Goal: Task Accomplishment & Management: Use online tool/utility

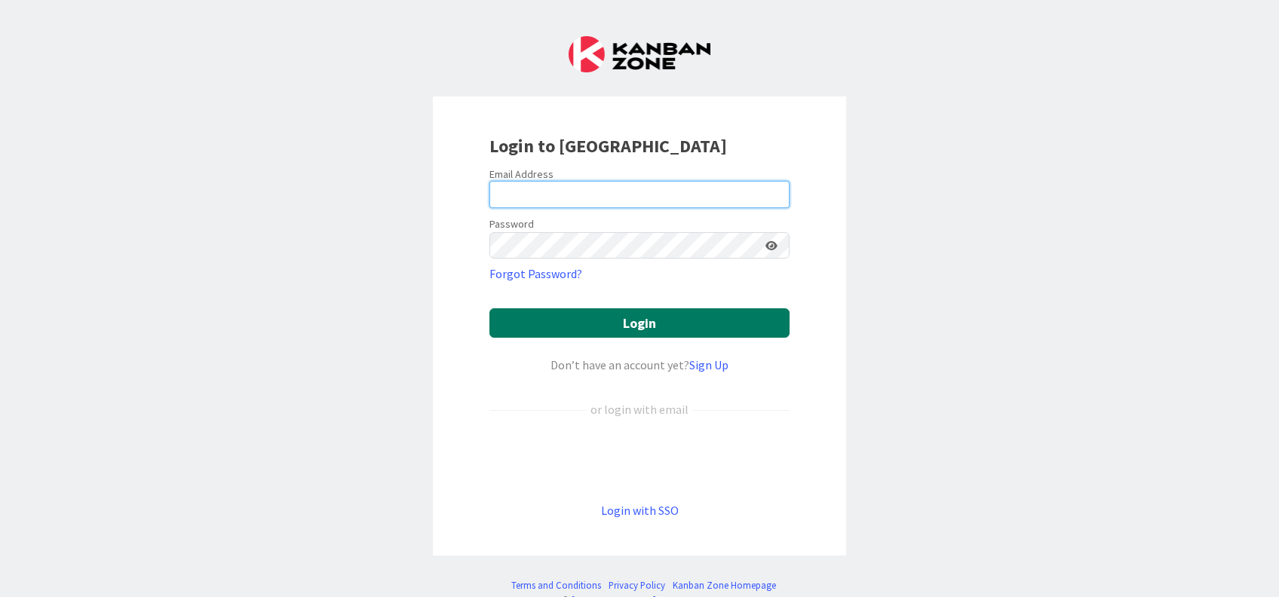
type input "[PERSON_NAME][EMAIL_ADDRESS][DOMAIN_NAME]"
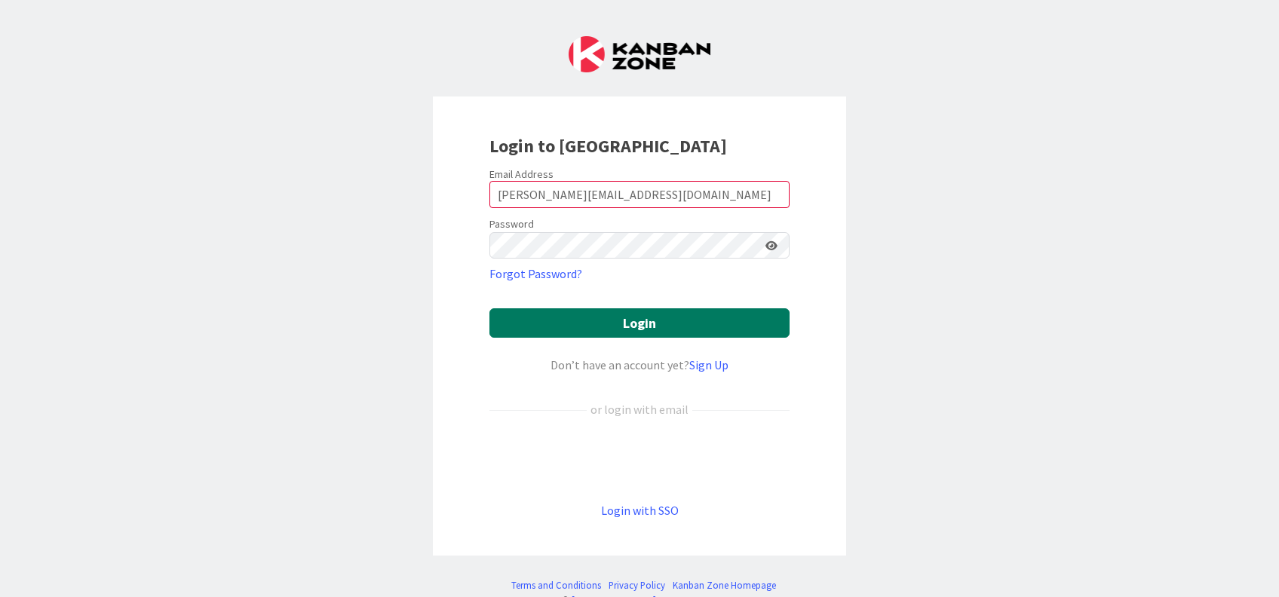
click at [588, 324] on button "Login" at bounding box center [639, 322] width 300 height 29
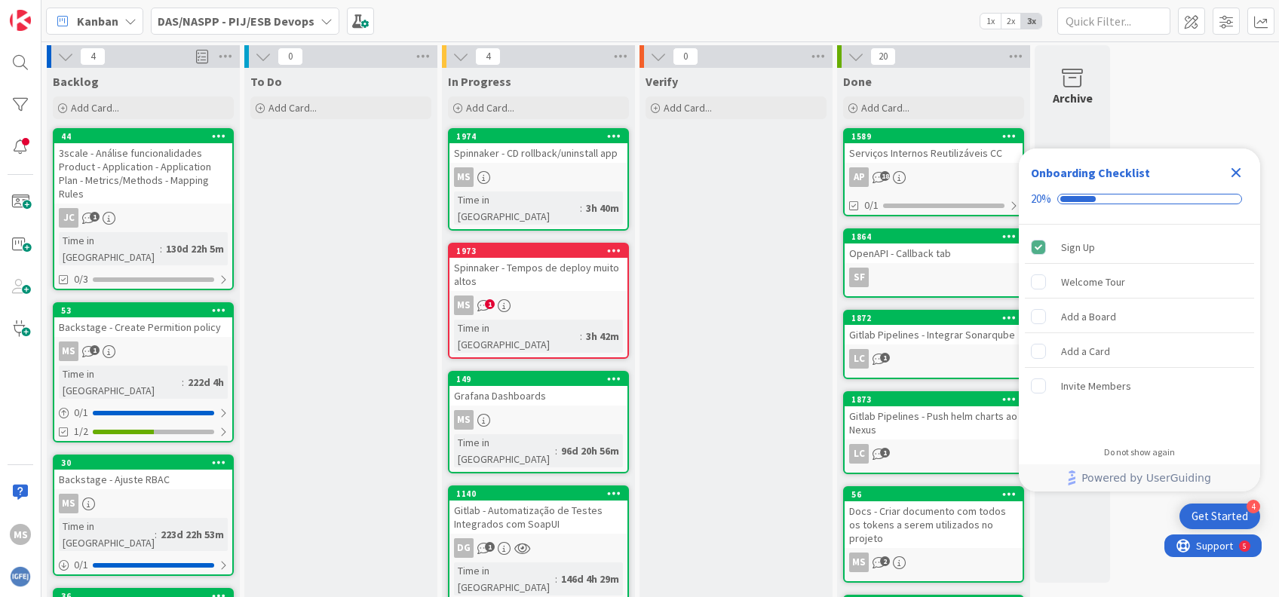
click at [1238, 164] on icon "Close Checklist" at bounding box center [1236, 173] width 18 height 18
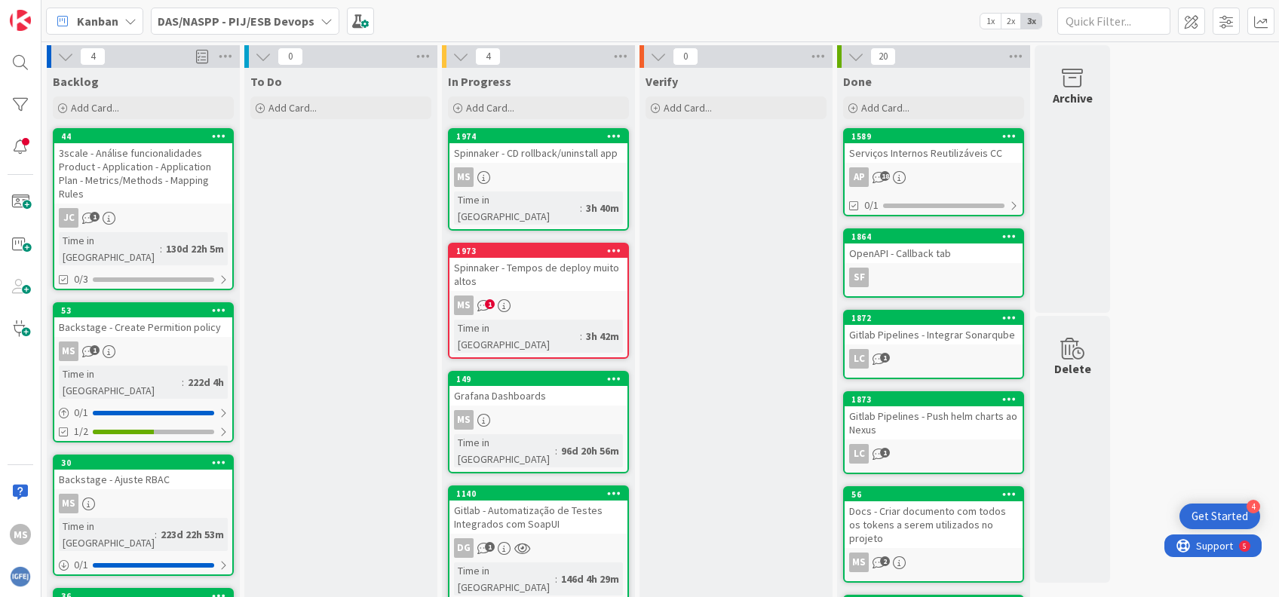
click at [715, 341] on div "Verify Add Card..." at bounding box center [735, 566] width 193 height 996
click at [568, 159] on div "Spinnaker - CD rollback/uninstall app" at bounding box center [538, 153] width 178 height 20
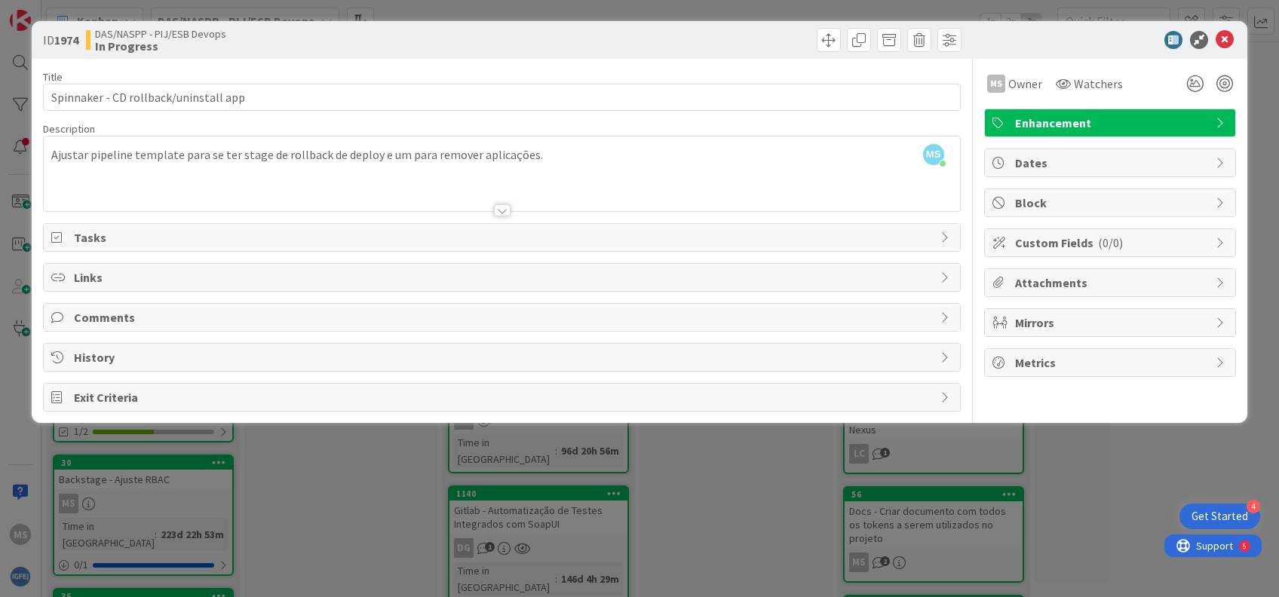
click at [75, 241] on span "Tasks" at bounding box center [503, 237] width 858 height 18
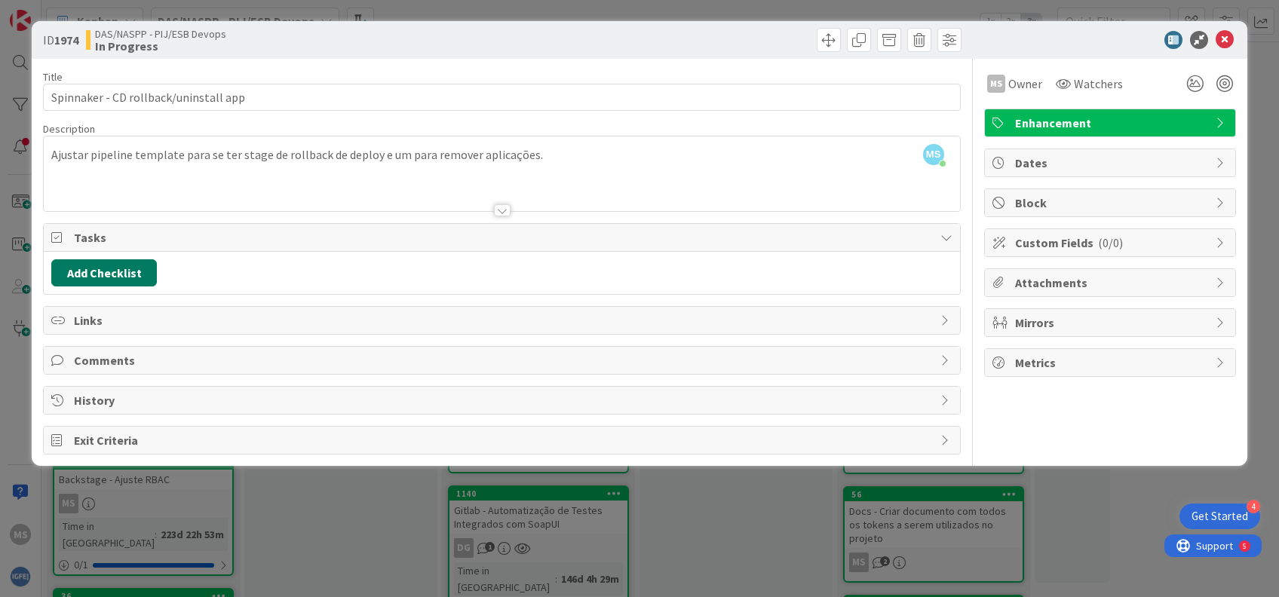
click at [140, 271] on button "Add Checklist" at bounding box center [104, 272] width 106 height 27
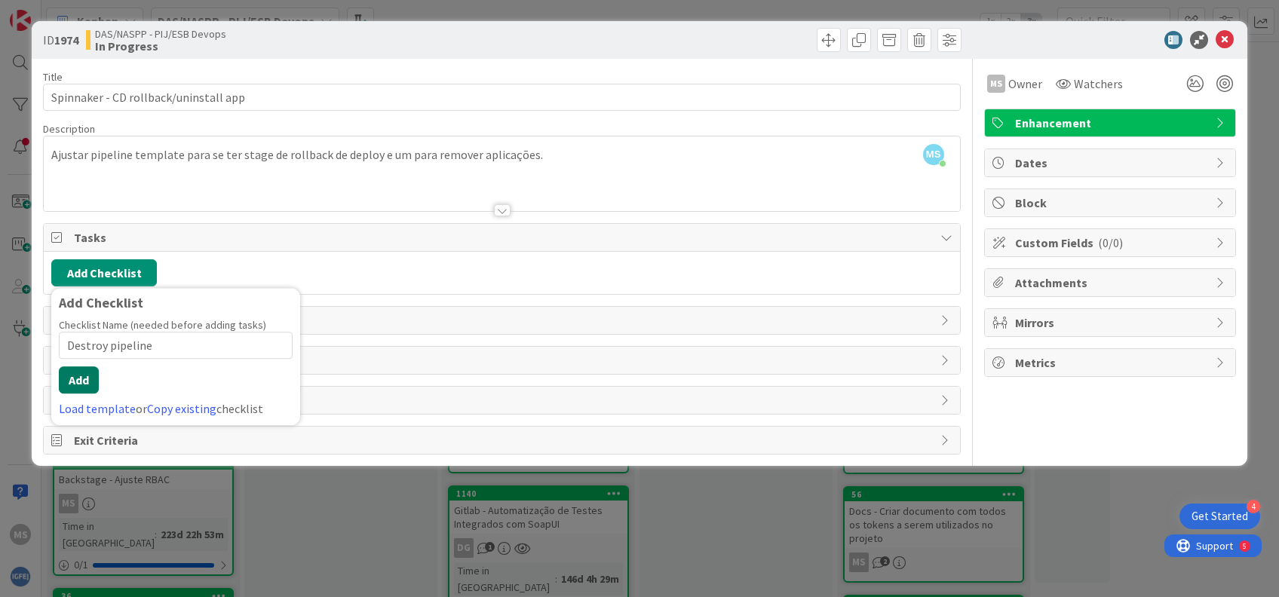
type input "Destroy pipeline"
click at [78, 375] on button "Add" at bounding box center [79, 379] width 40 height 27
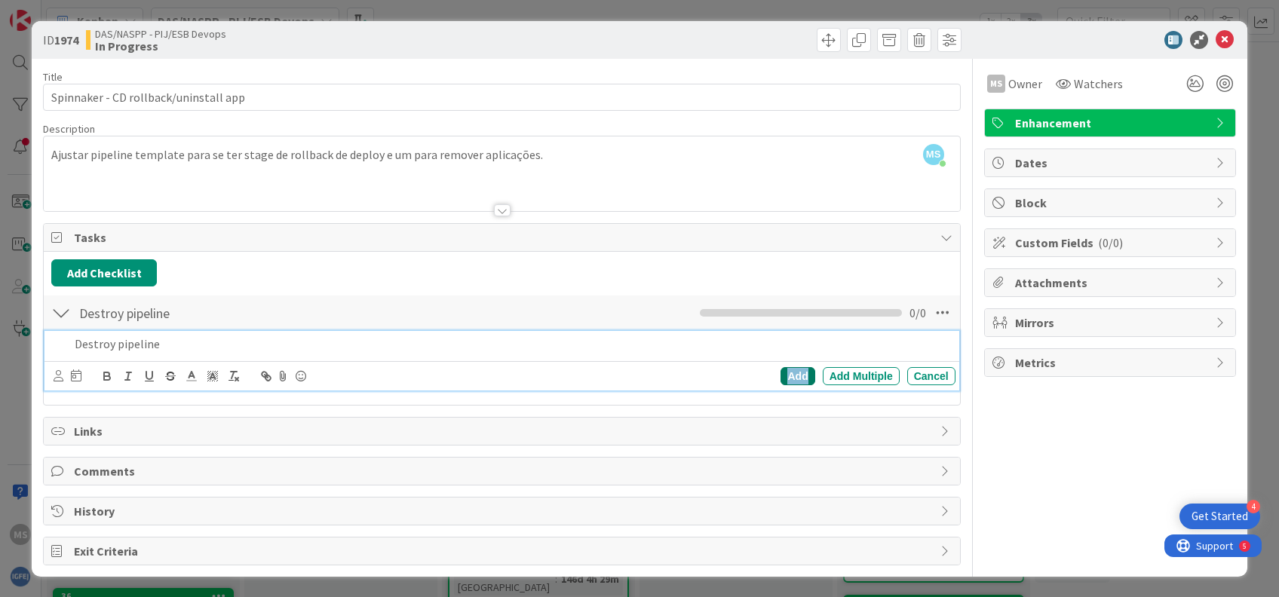
click at [806, 376] on div "Add" at bounding box center [798, 376] width 34 height 18
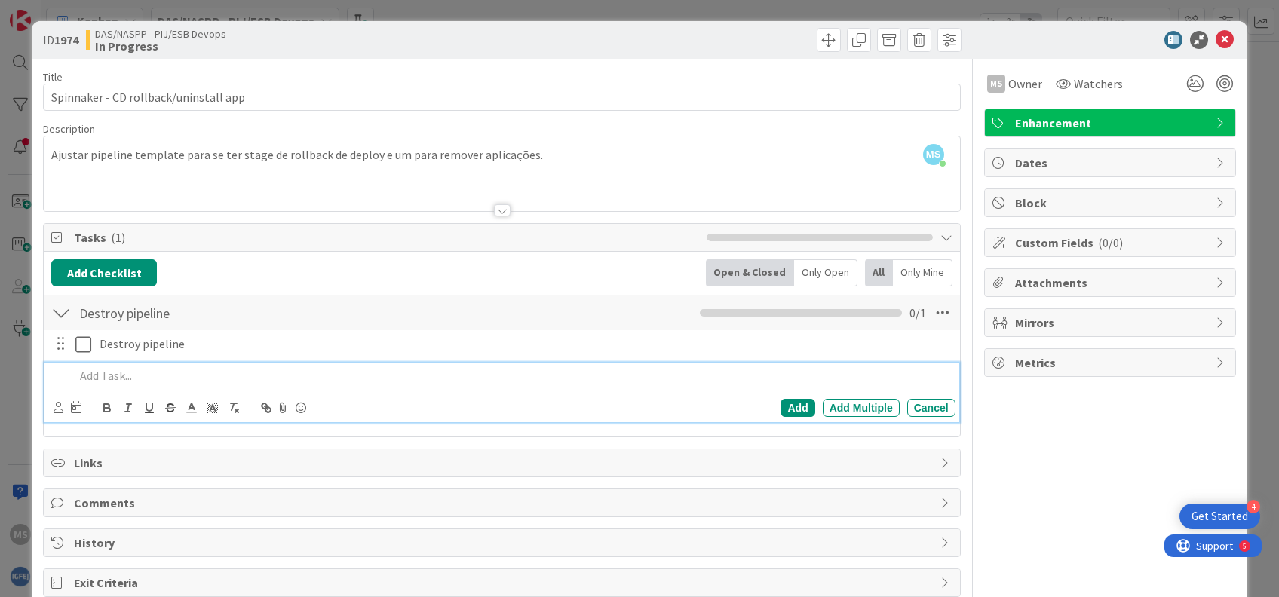
click at [127, 380] on p at bounding box center [512, 375] width 874 height 17
click at [781, 404] on div "Add" at bounding box center [798, 408] width 34 height 18
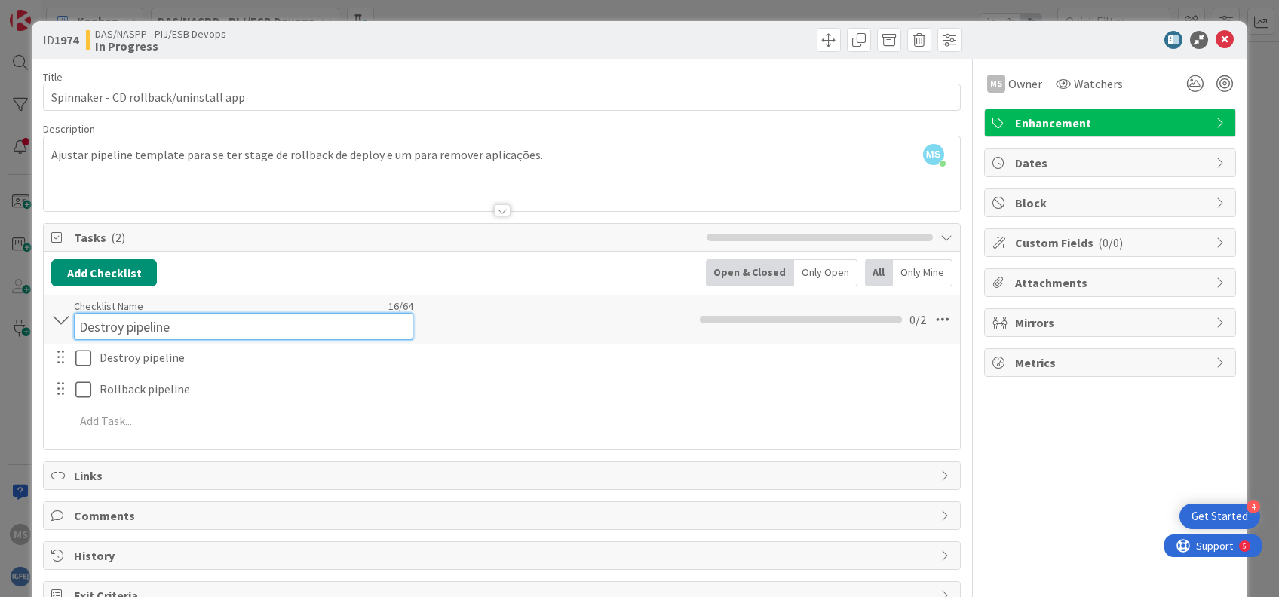
click at [113, 311] on div "Checklist Name 16 / 64 Destroy pipeline" at bounding box center [243, 319] width 339 height 41
drag, startPoint x: 130, startPoint y: 327, endPoint x: 42, endPoint y: 321, distance: 87.6
click at [42, 321] on div "ID 1974 DAS/NASPP - PIJ/ESB Devops In Progress Title 37 / 128 Spinnaker - CD ro…" at bounding box center [639, 321] width 1215 height 600
click at [186, 336] on input "Pipeline" at bounding box center [243, 326] width 339 height 27
type input "Pipelines"
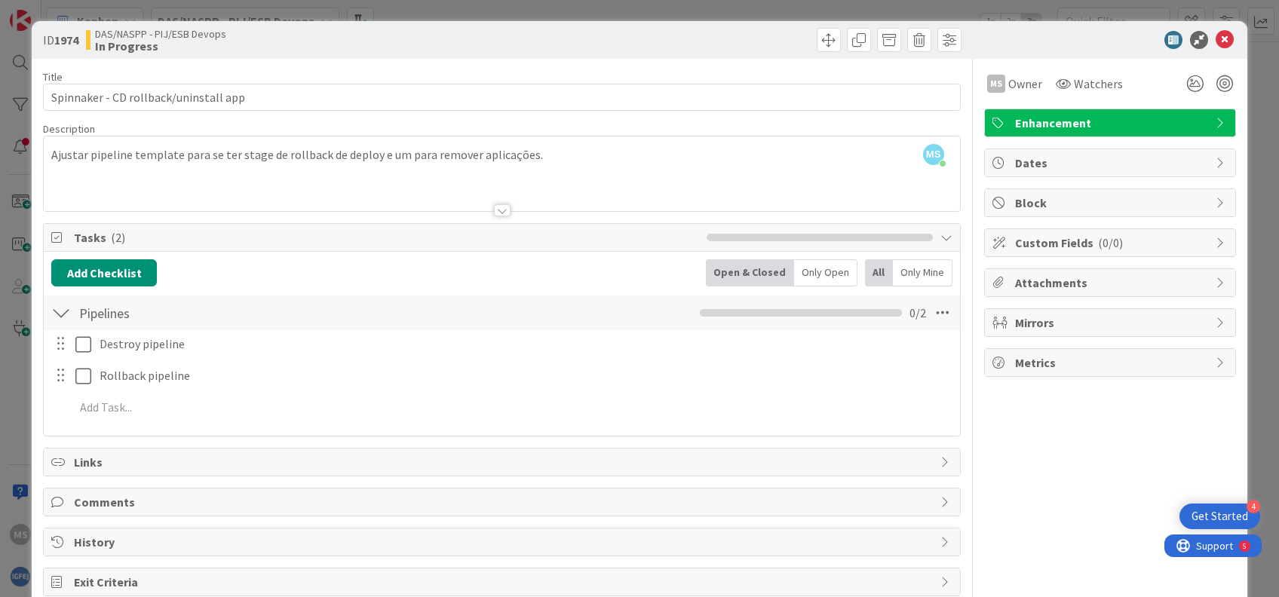
click at [338, 276] on div "Add Checklist Back Open & Closed Only Open All Only Mine" at bounding box center [501, 272] width 900 height 27
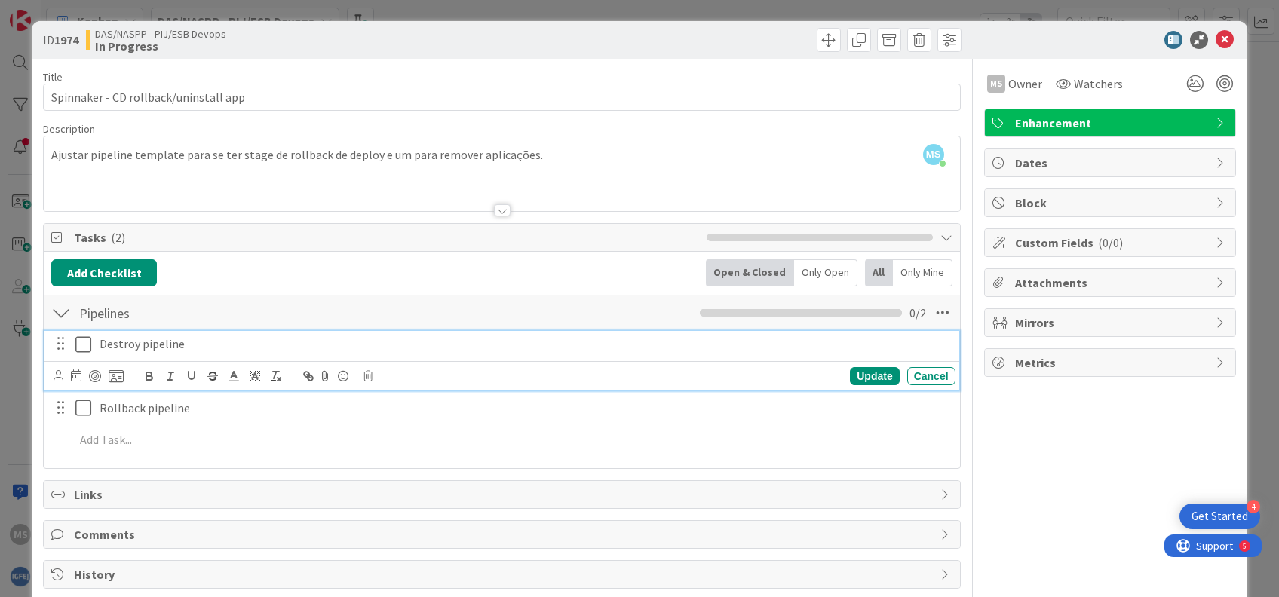
click at [82, 345] on icon at bounding box center [83, 345] width 16 height 18
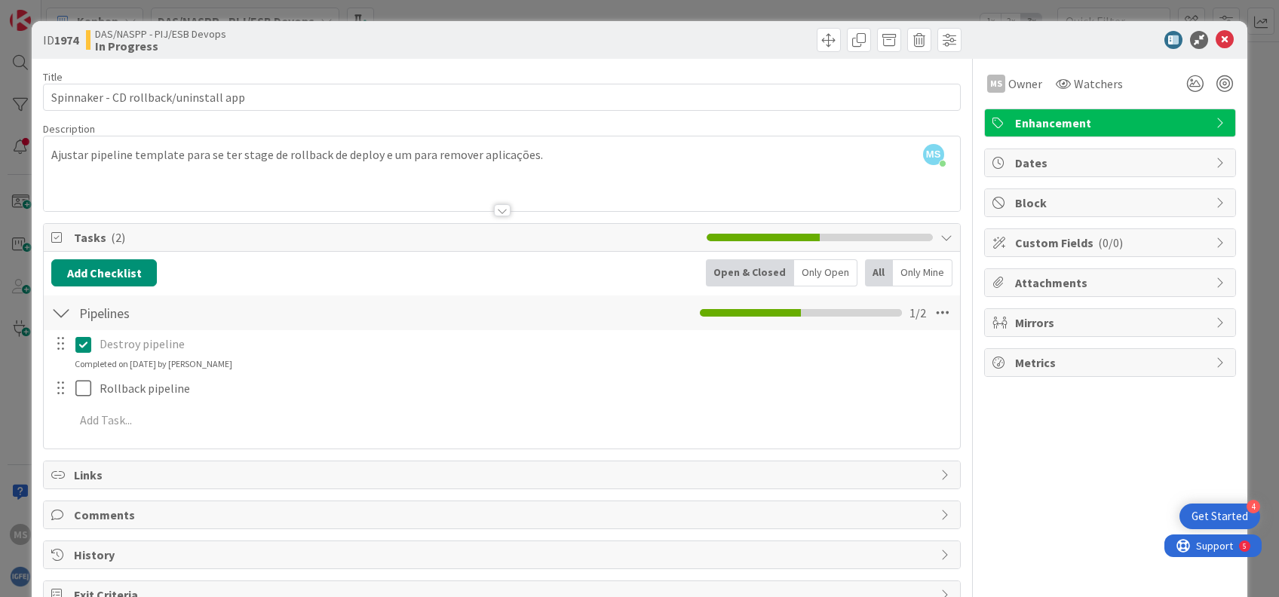
click at [91, 511] on span "Comments" at bounding box center [503, 515] width 858 height 18
click at [90, 555] on button "Add Comment" at bounding box center [99, 550] width 97 height 27
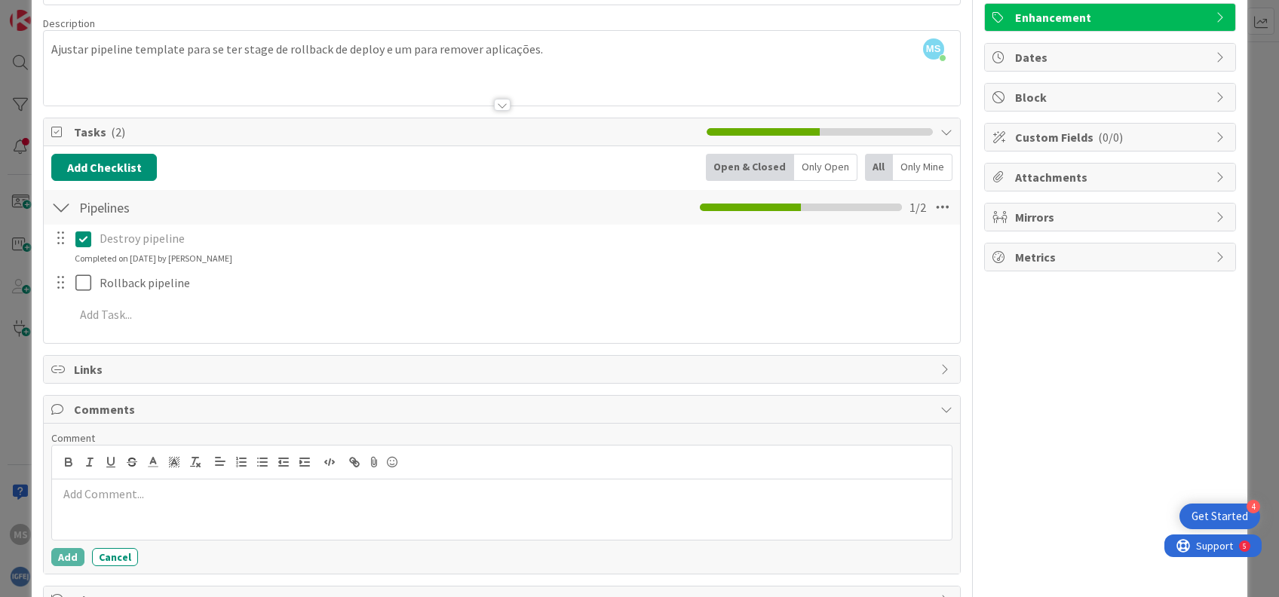
scroll to position [193, 0]
